Goal: Check status

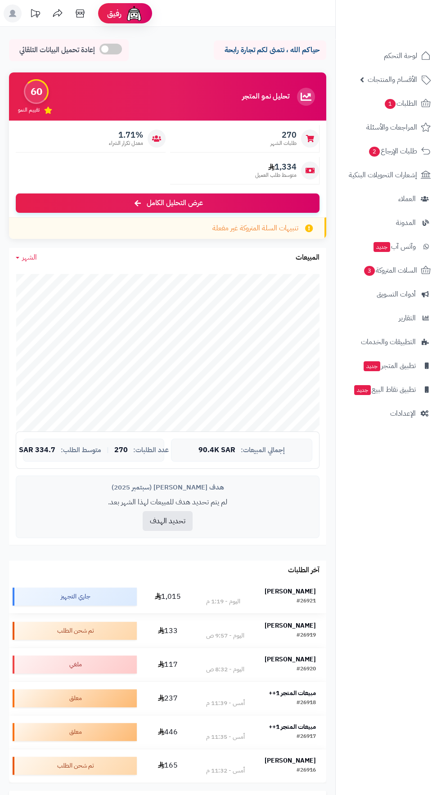
click at [302, 590] on strong "[PERSON_NAME]" at bounding box center [289, 590] width 51 height 9
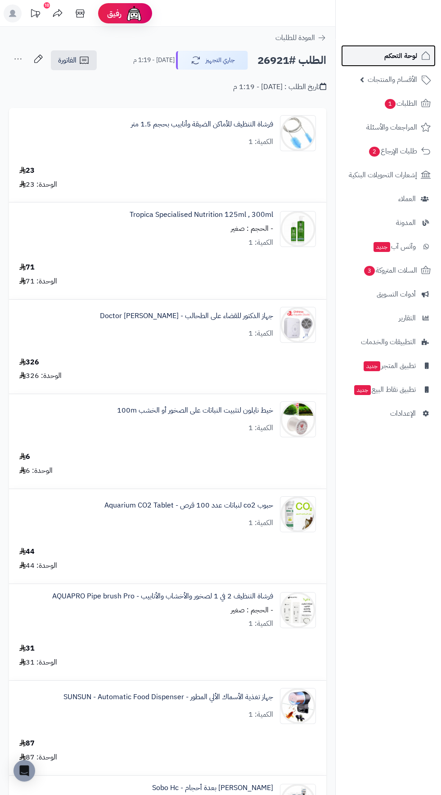
click at [394, 51] on span "لوحة التحكم" at bounding box center [400, 55] width 33 height 13
